Goal: Information Seeking & Learning: Understand process/instructions

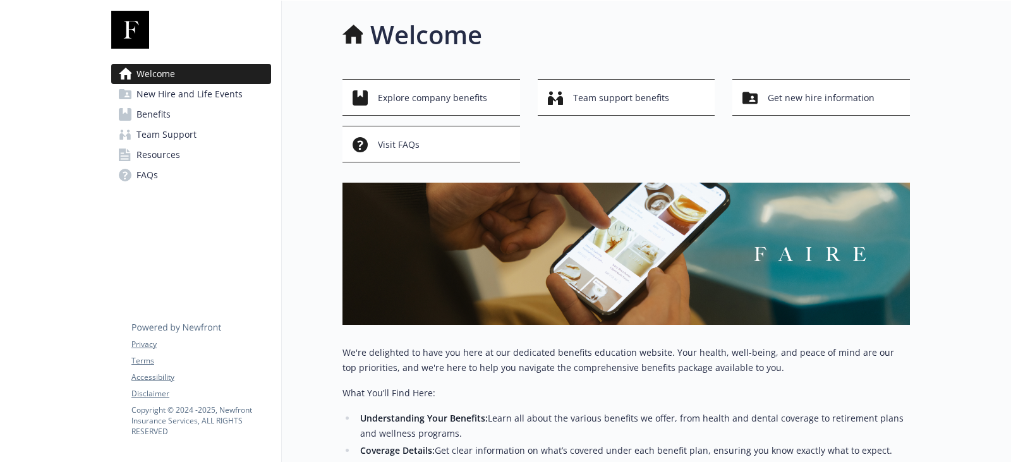
click at [214, 97] on span "New Hire and Life Events" at bounding box center [190, 94] width 106 height 20
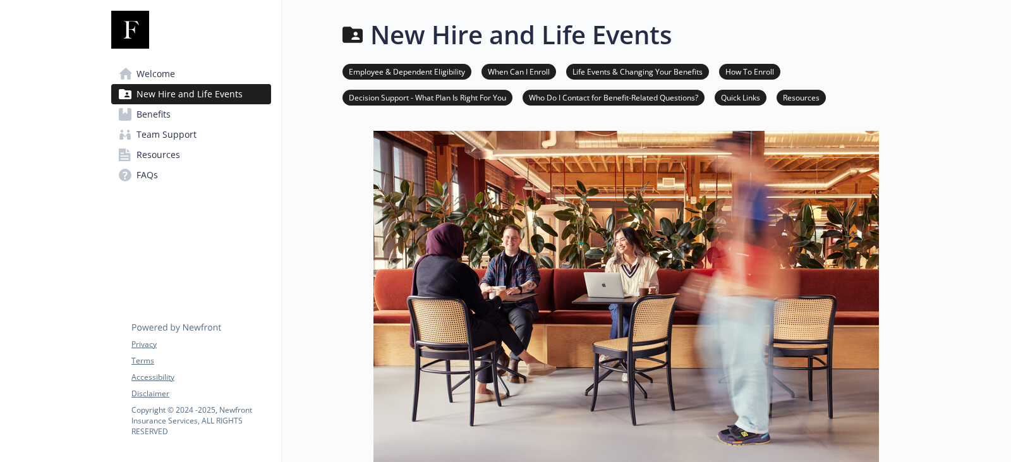
scroll to position [316, 0]
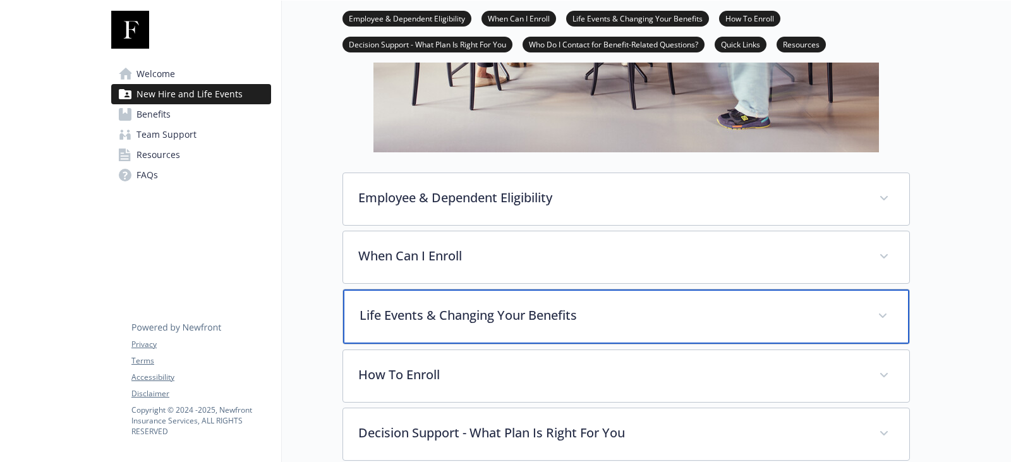
click at [482, 317] on p "Life Events & Changing Your Benefits" at bounding box center [611, 315] width 503 height 19
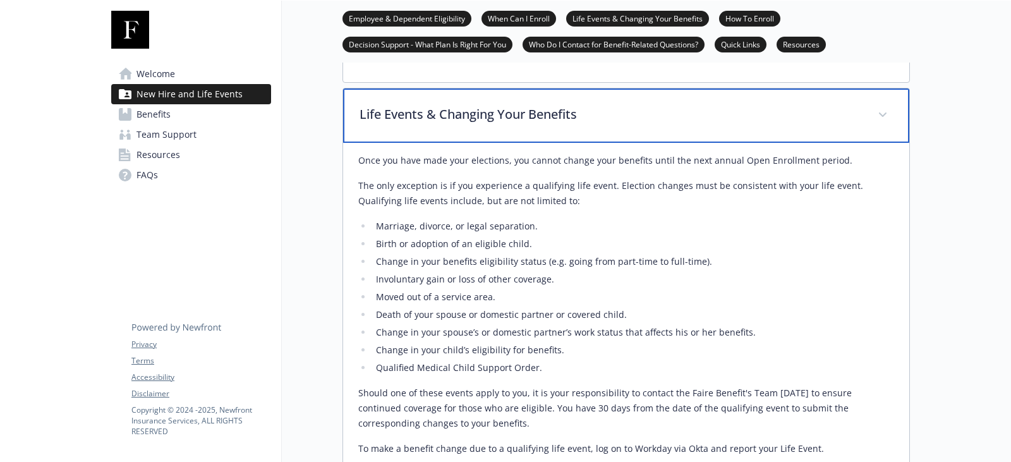
scroll to position [379, 0]
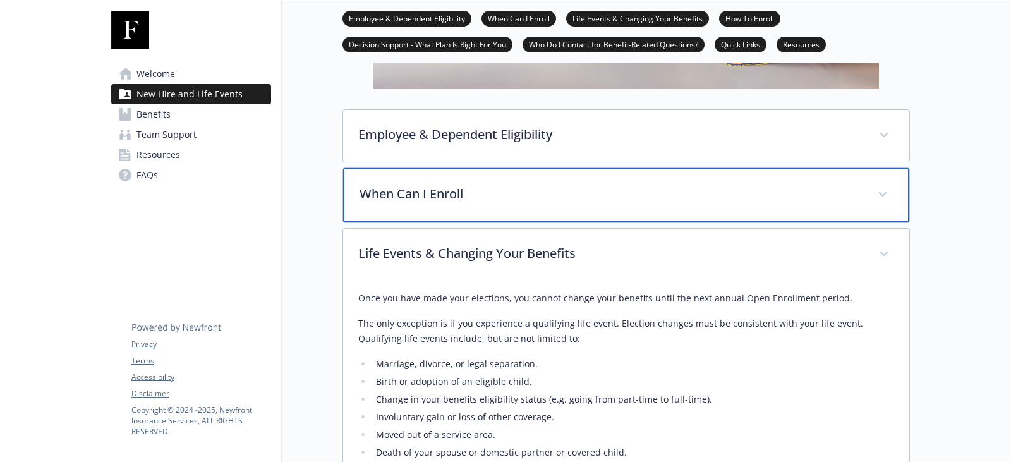
click at [532, 203] on div "When Can I Enroll" at bounding box center [626, 195] width 566 height 54
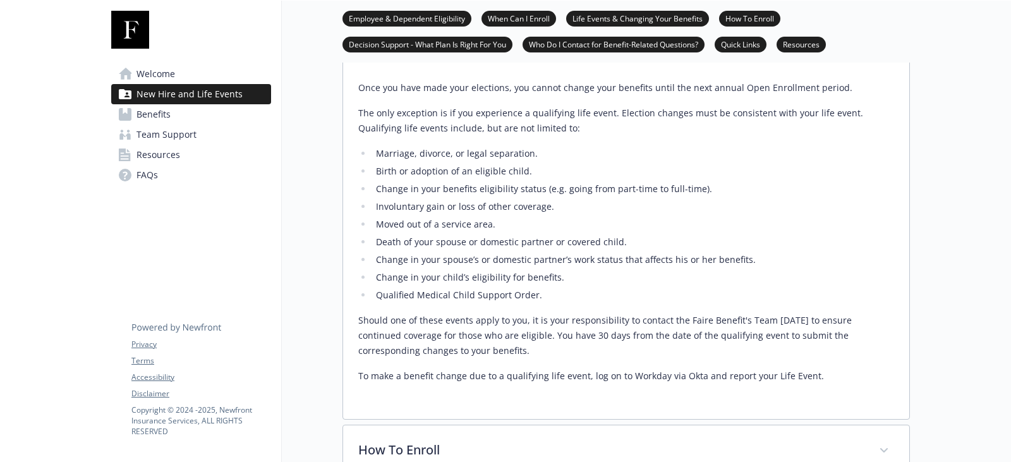
scroll to position [696, 0]
